Goal: Task Accomplishment & Management: Use online tool/utility

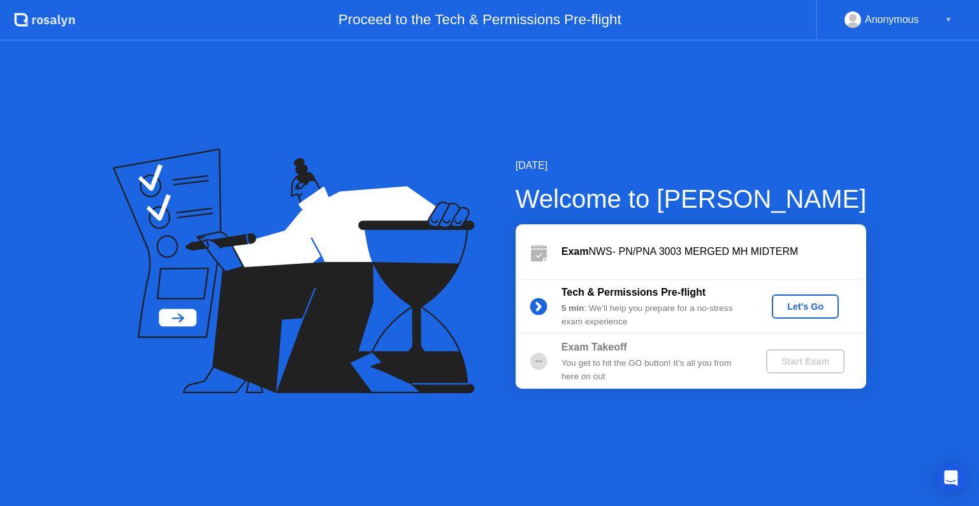
click at [798, 365] on div "Start Exam" at bounding box center [805, 361] width 68 height 10
click at [801, 305] on div "Let's Go" at bounding box center [805, 307] width 57 height 10
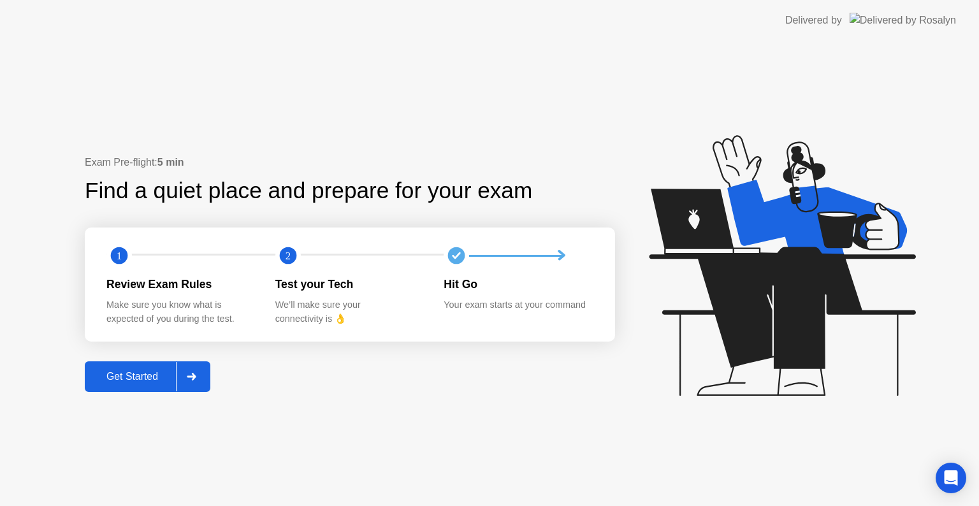
click at [199, 375] on div at bounding box center [191, 376] width 31 height 29
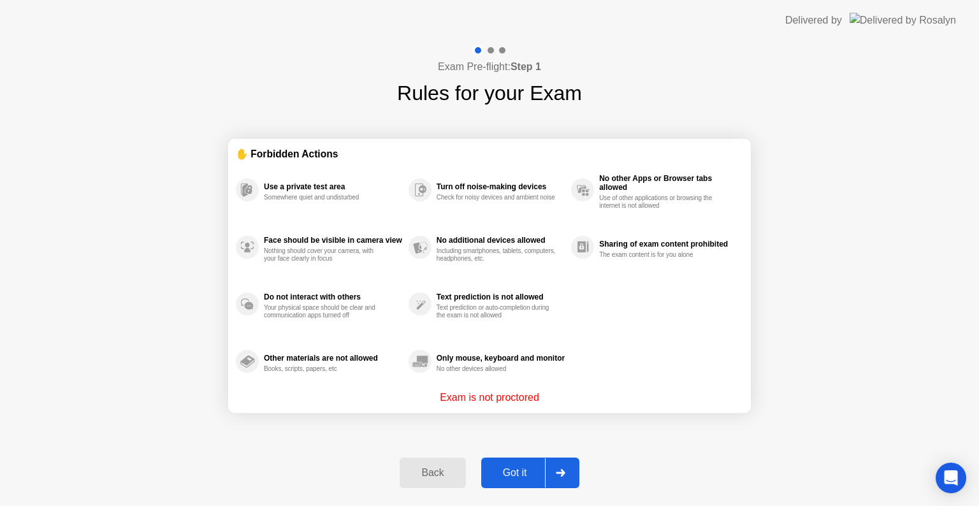
click at [567, 476] on div at bounding box center [560, 472] width 31 height 29
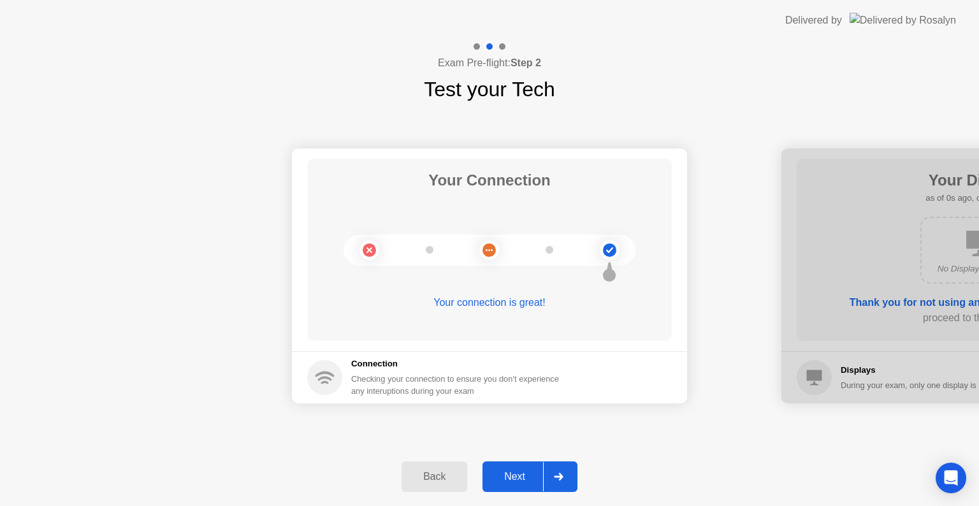
click at [567, 476] on div at bounding box center [558, 476] width 31 height 29
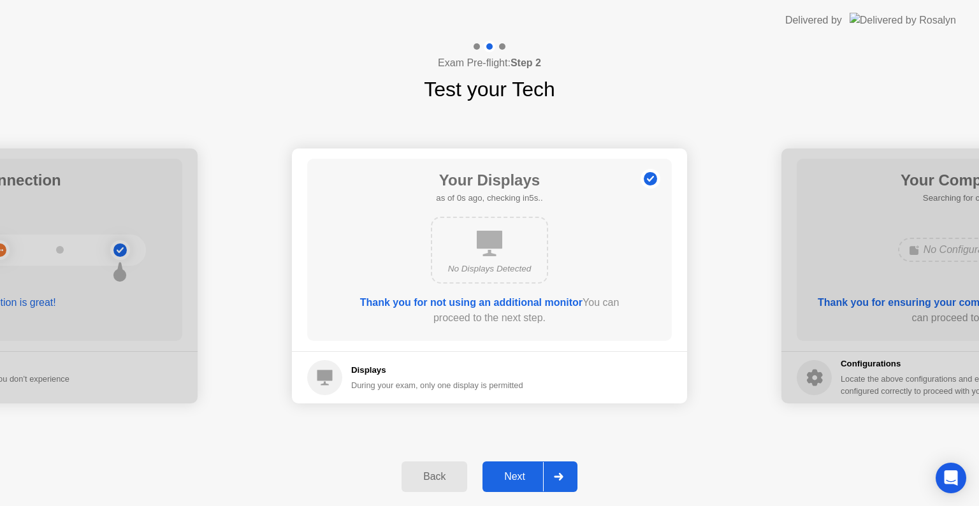
click at [567, 476] on div at bounding box center [558, 476] width 31 height 29
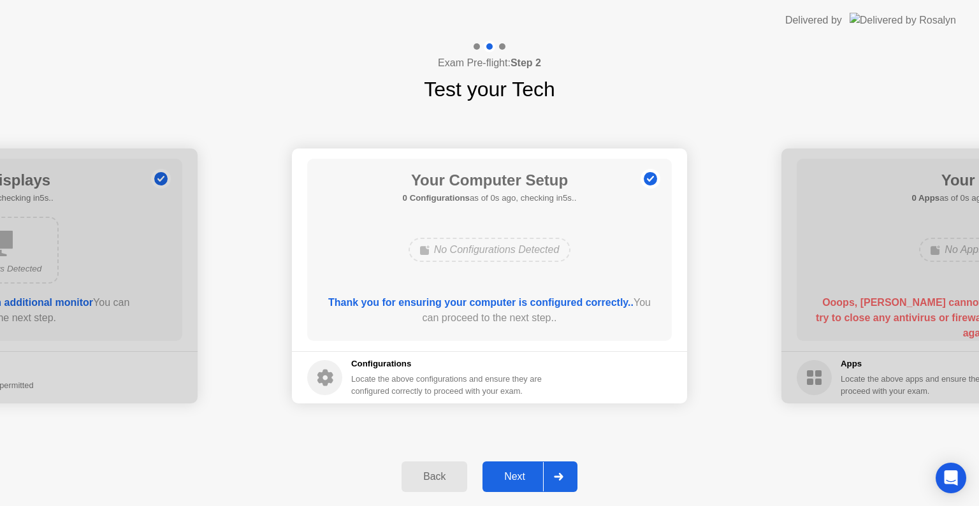
click at [567, 476] on div at bounding box center [558, 476] width 31 height 29
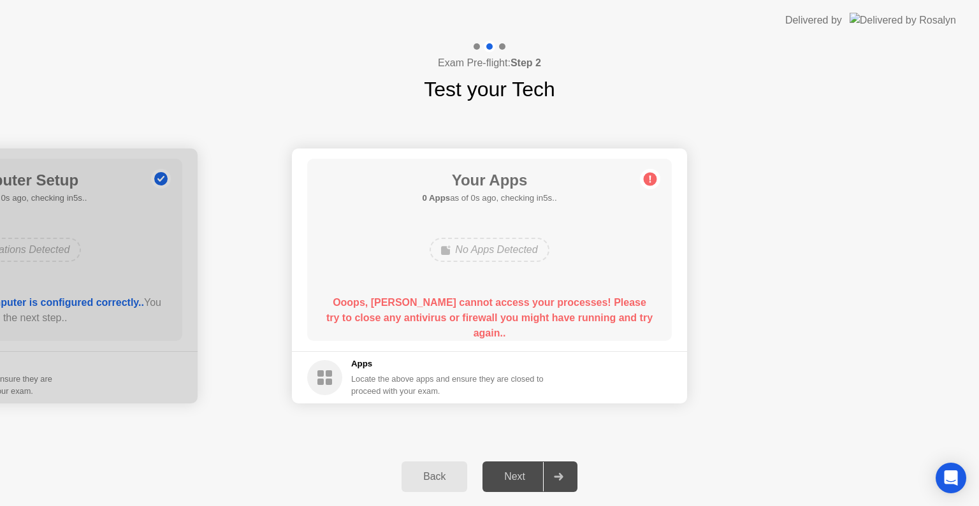
click at [567, 476] on div at bounding box center [558, 476] width 31 height 29
click at [648, 181] on circle at bounding box center [650, 179] width 13 height 13
click at [479, 238] on div "No Apps Detected" at bounding box center [489, 250] width 119 height 24
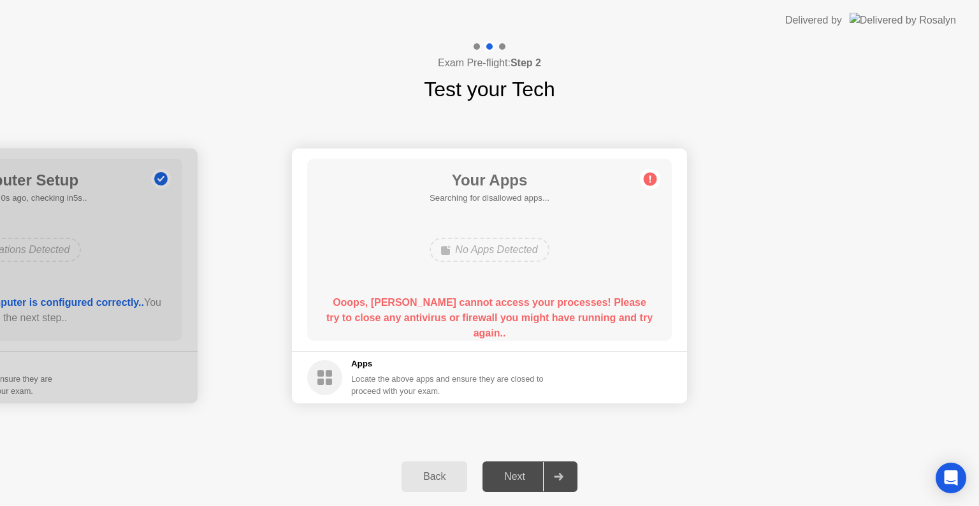
click at [479, 238] on div "No Apps Detected" at bounding box center [489, 250] width 119 height 24
click at [551, 468] on div at bounding box center [558, 476] width 31 height 29
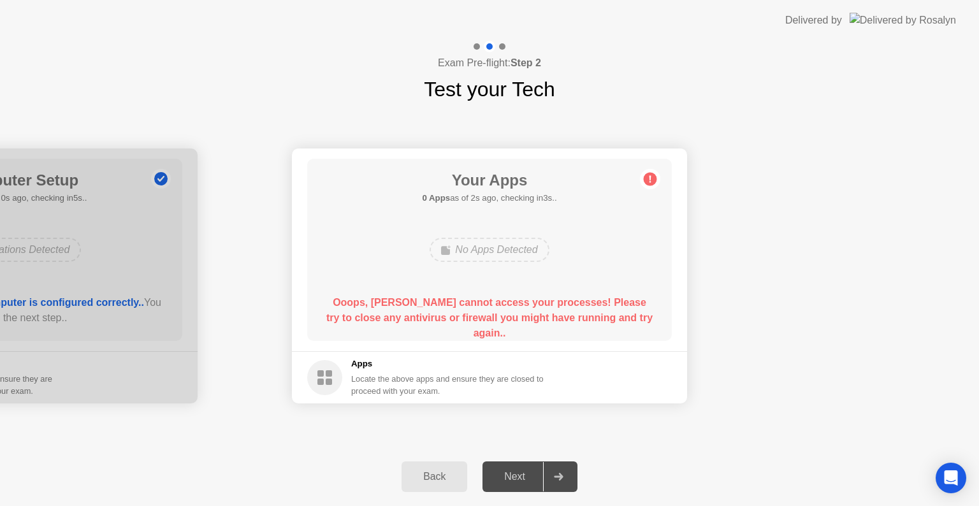
click at [551, 468] on div at bounding box center [558, 476] width 31 height 29
click at [564, 478] on div at bounding box center [558, 476] width 31 height 29
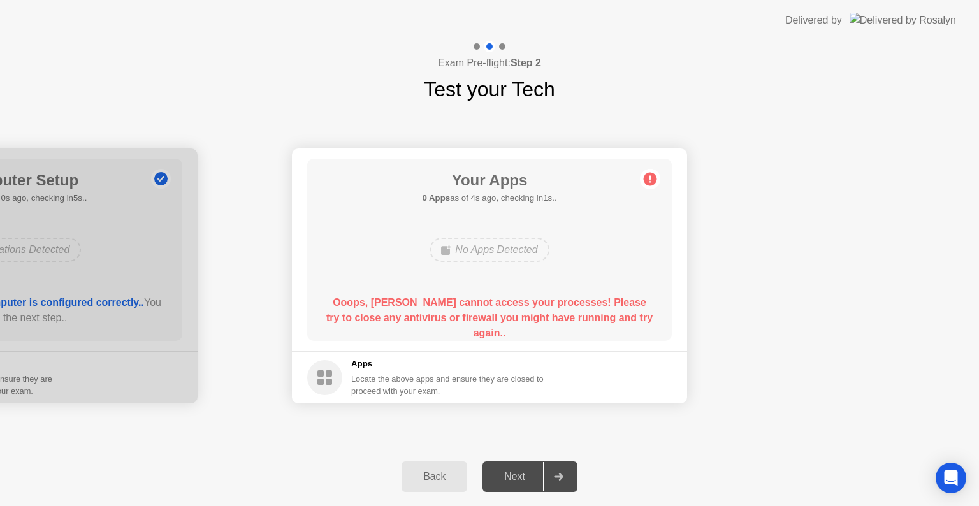
click at [564, 478] on div at bounding box center [558, 476] width 31 height 29
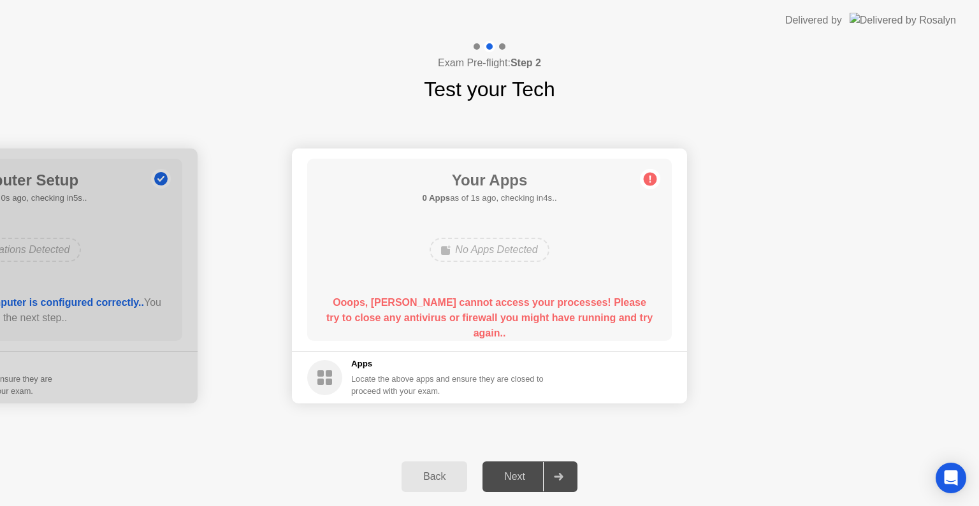
click at [564, 478] on div at bounding box center [558, 476] width 31 height 29
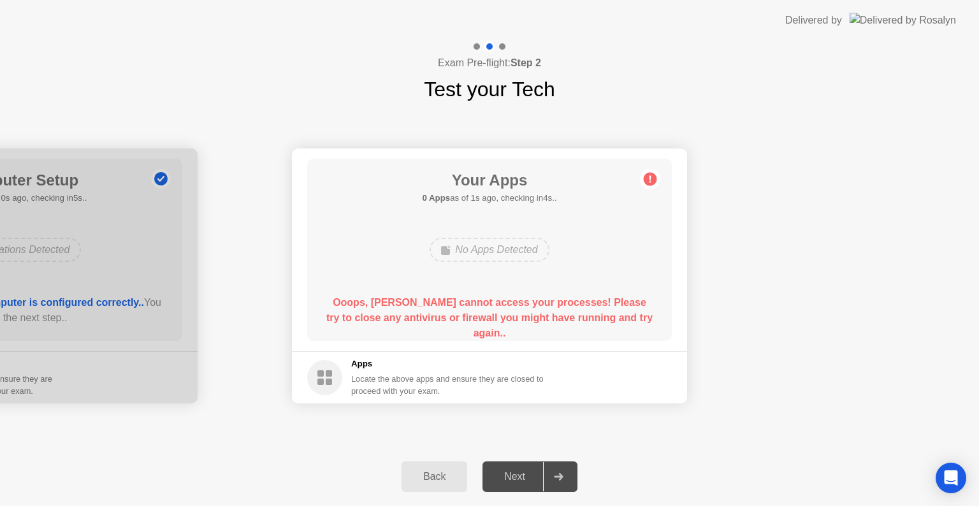
click at [564, 478] on div at bounding box center [558, 476] width 31 height 29
click at [404, 395] on div "Locate the above apps and ensure they are closed to proceed with your exam." at bounding box center [447, 385] width 193 height 24
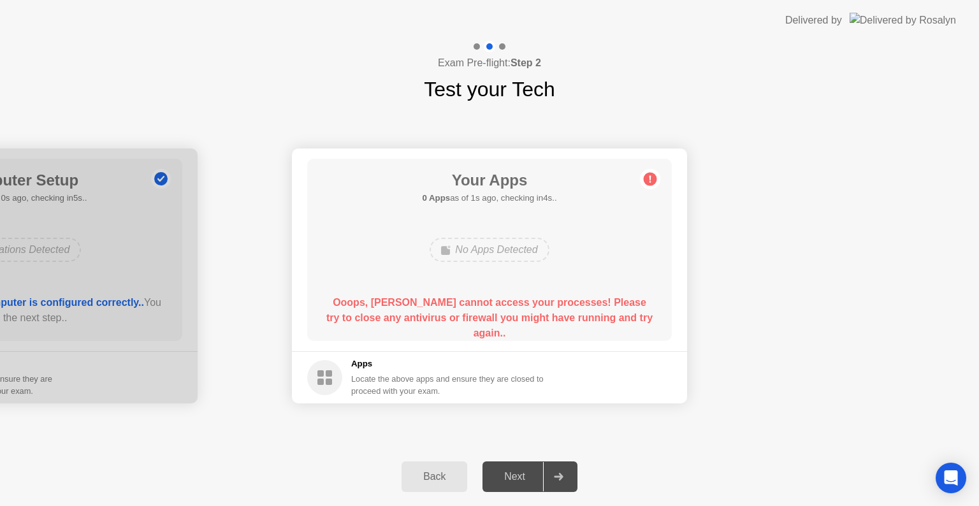
click at [404, 395] on div "Locate the above apps and ensure they are closed to proceed with your exam." at bounding box center [447, 385] width 193 height 24
click at [556, 477] on icon at bounding box center [559, 477] width 10 height 8
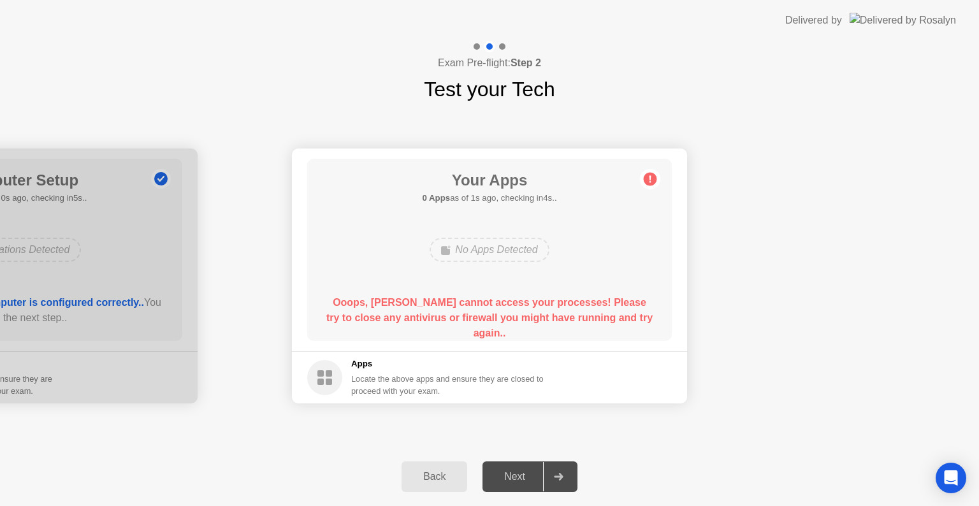
click at [556, 477] on icon at bounding box center [559, 477] width 10 height 8
click at [553, 479] on div at bounding box center [558, 476] width 31 height 29
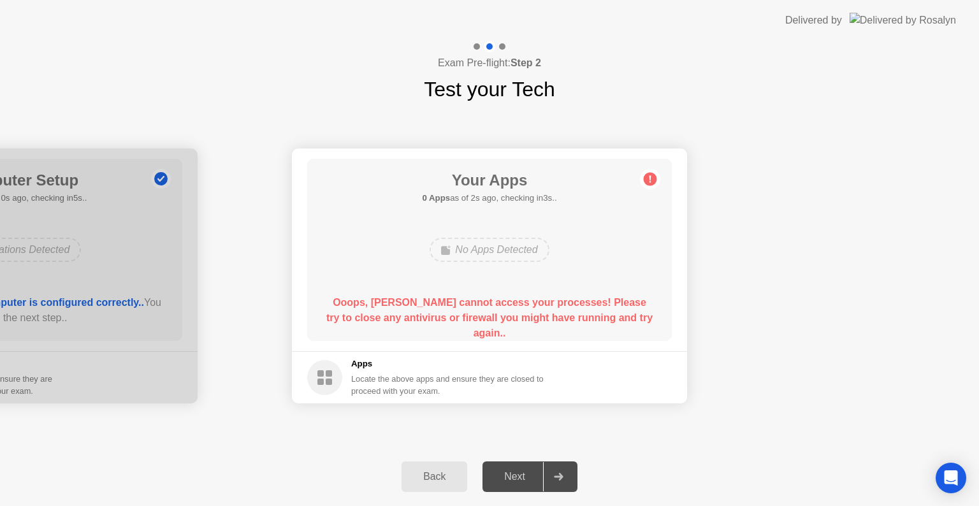
click at [553, 479] on div at bounding box center [558, 476] width 31 height 29
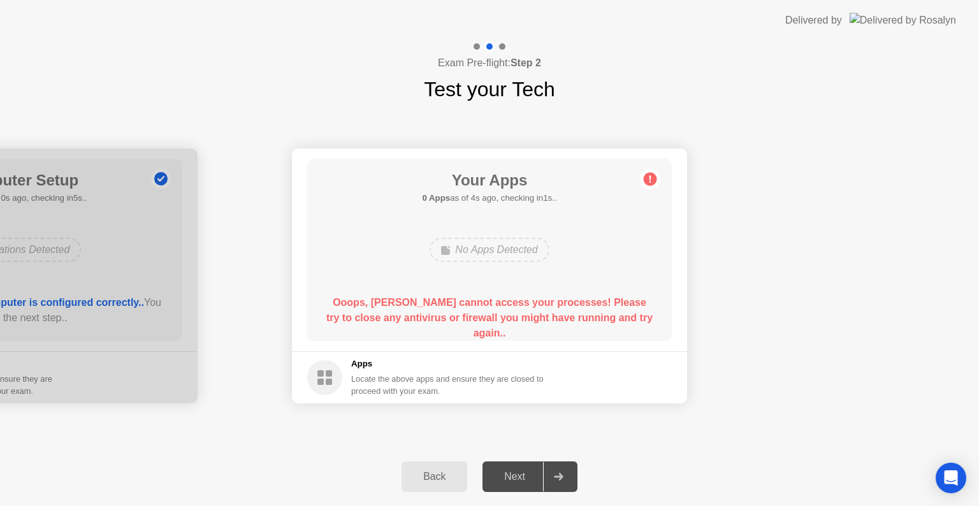
click at [407, 471] on div "Back" at bounding box center [434, 476] width 58 height 11
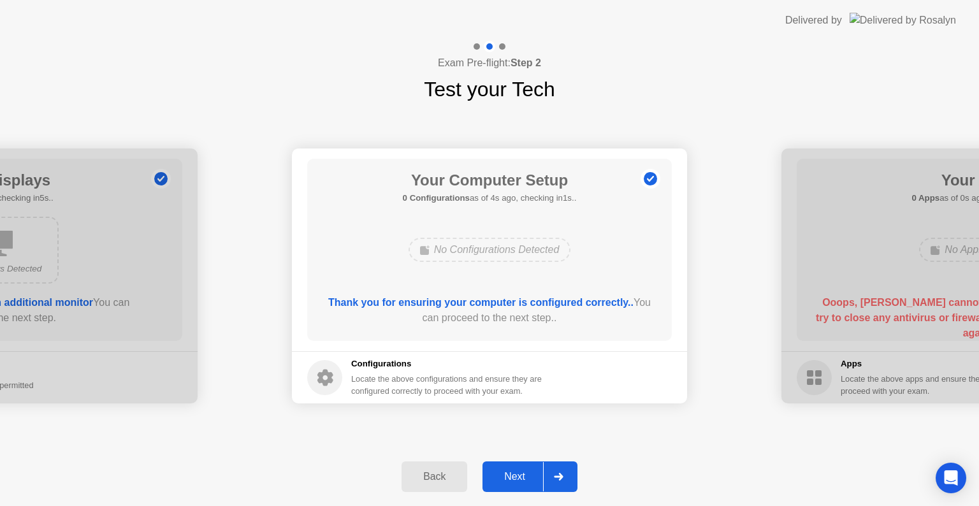
click at [559, 472] on div at bounding box center [558, 476] width 31 height 29
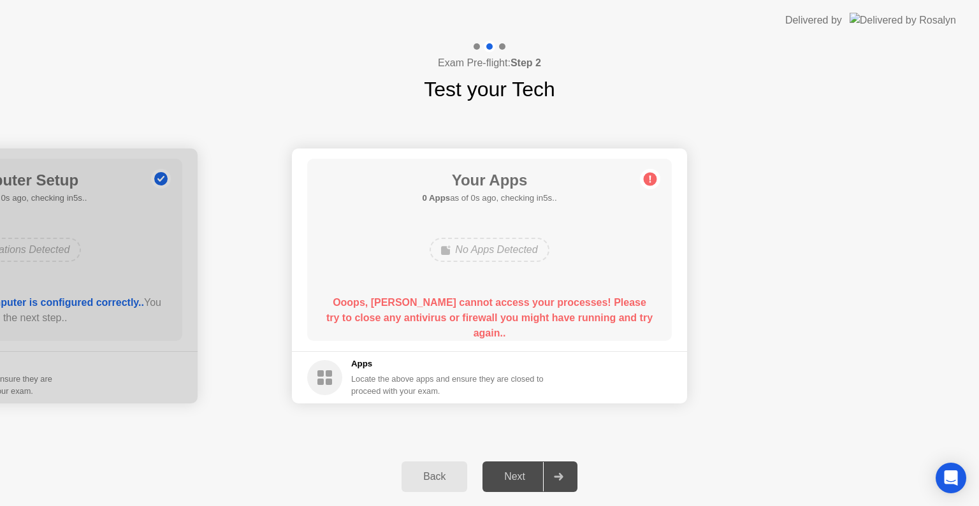
click at [559, 472] on div at bounding box center [558, 476] width 31 height 29
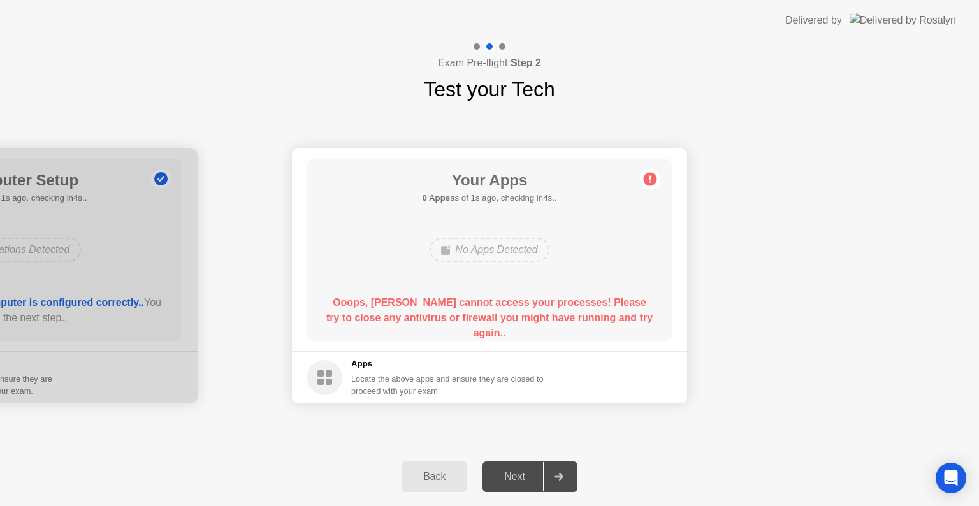
click at [559, 472] on div at bounding box center [558, 476] width 31 height 29
click at [957, 479] on div "Open Intercom Messenger" at bounding box center [952, 479] width 34 height 34
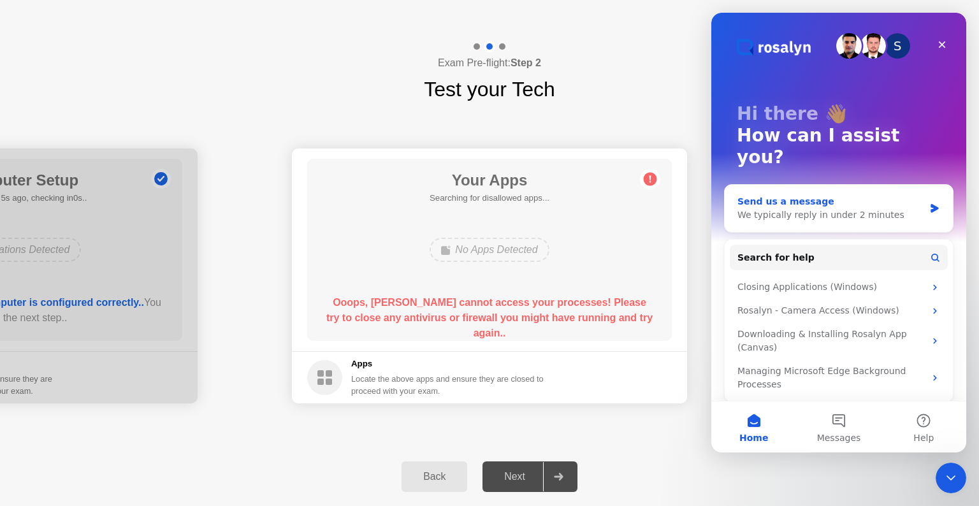
click at [940, 186] on div "Send us a message We typically reply in under 2 minutes" at bounding box center [839, 208] width 228 height 47
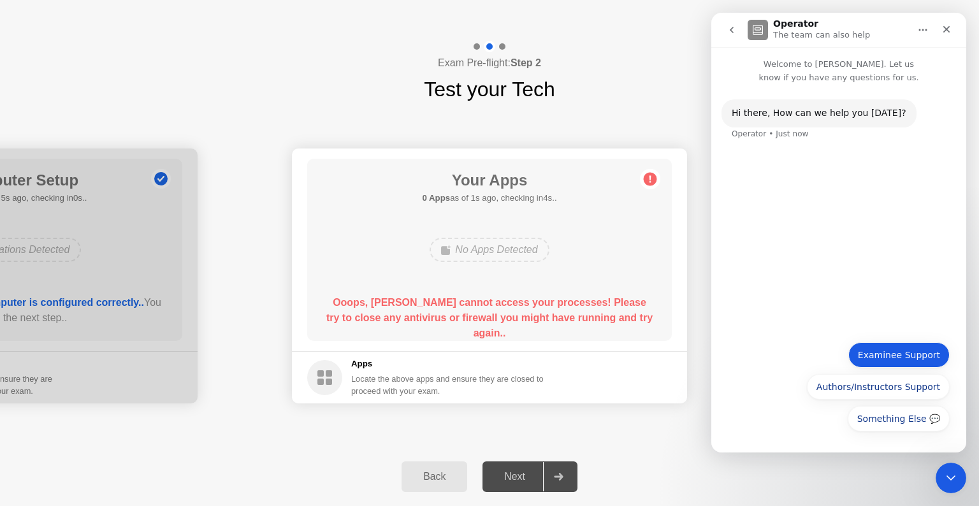
click at [879, 355] on button "Examinee Support" at bounding box center [898, 354] width 101 height 25
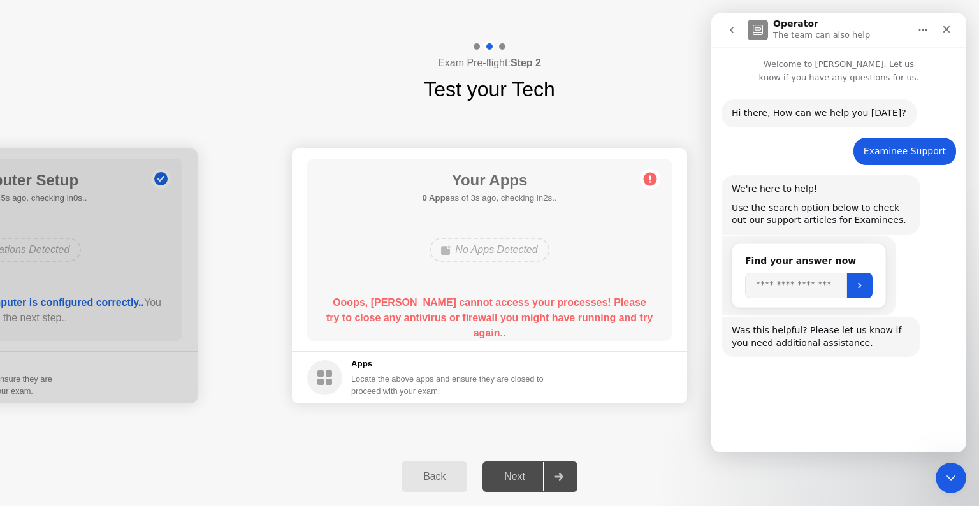
click at [896, 417] on button "Connect with Support" at bounding box center [892, 417] width 116 height 25
click at [788, 286] on input "Search" at bounding box center [796, 285] width 102 height 25
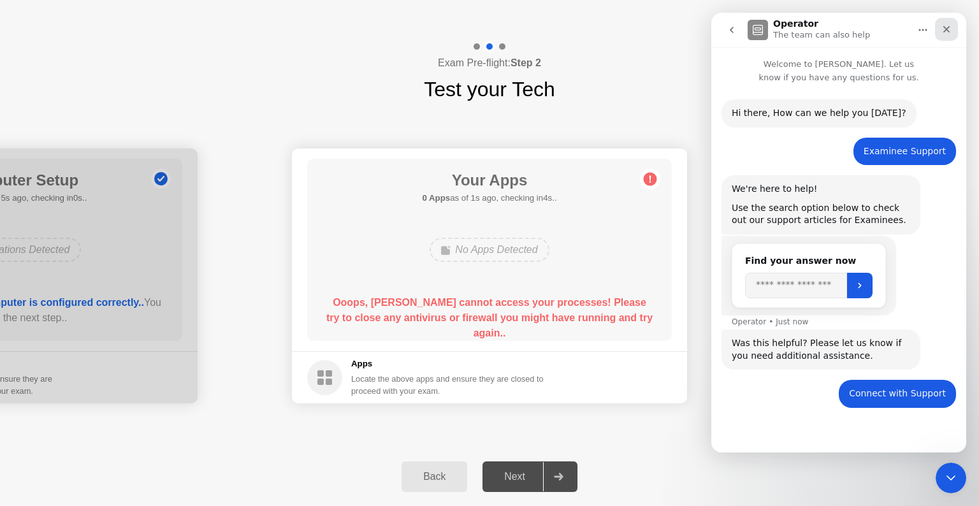
click at [951, 32] on icon "Close" at bounding box center [947, 29] width 10 height 10
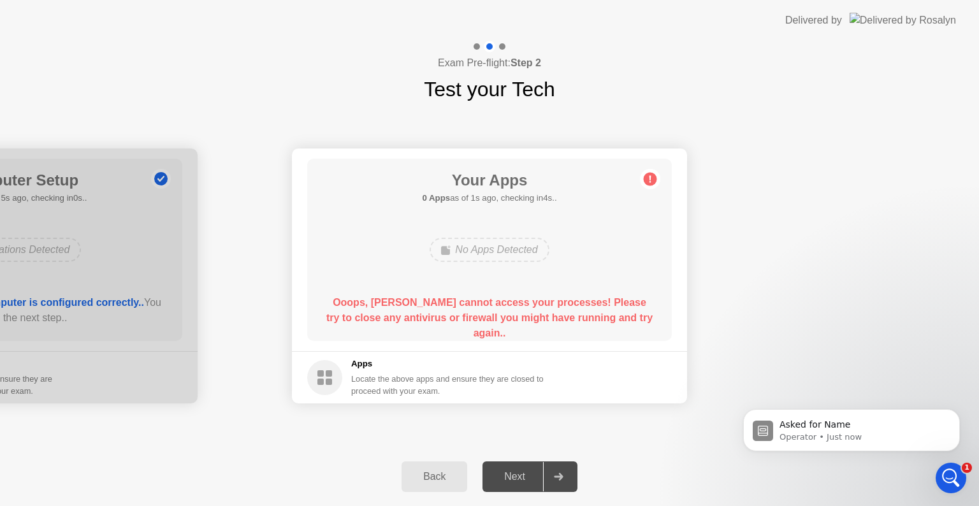
scroll to position [161, 0]
click at [566, 459] on div "Back Next" at bounding box center [489, 477] width 979 height 59
click at [564, 493] on div "Back Next" at bounding box center [489, 477] width 979 height 59
click at [555, 469] on div at bounding box center [558, 476] width 31 height 29
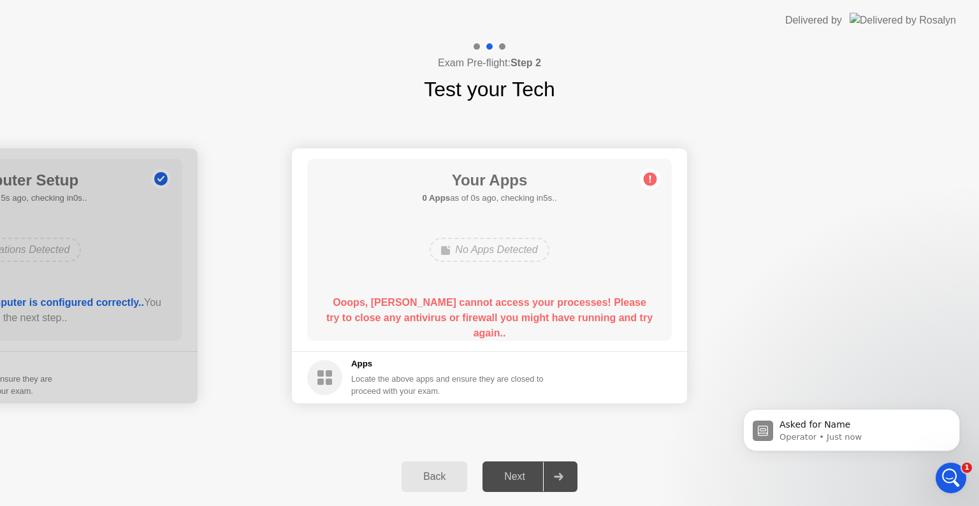
click at [555, 469] on div at bounding box center [558, 476] width 31 height 29
click at [952, 57] on div "Exam Pre-flight: Step 2 Test your Tech" at bounding box center [489, 73] width 979 height 64
